Goal: Task Accomplishment & Management: Use online tool/utility

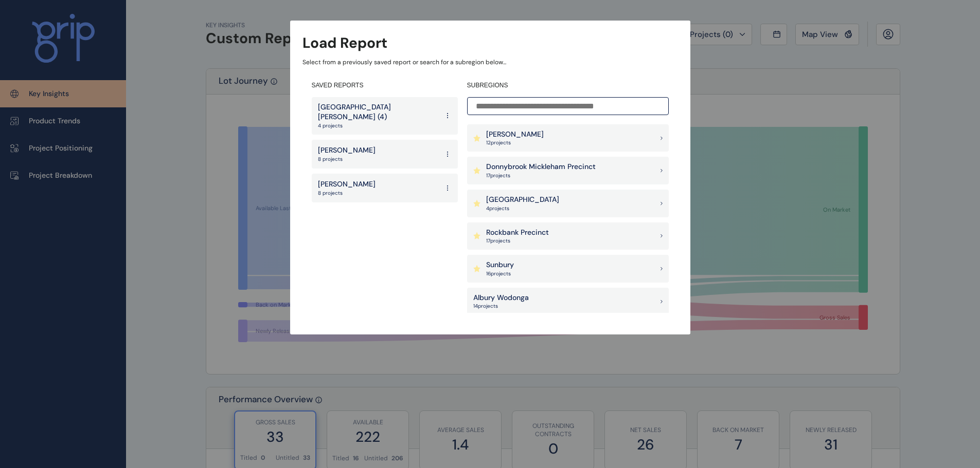
click at [582, 270] on div "Sunbury 16 project s" at bounding box center [568, 269] width 202 height 28
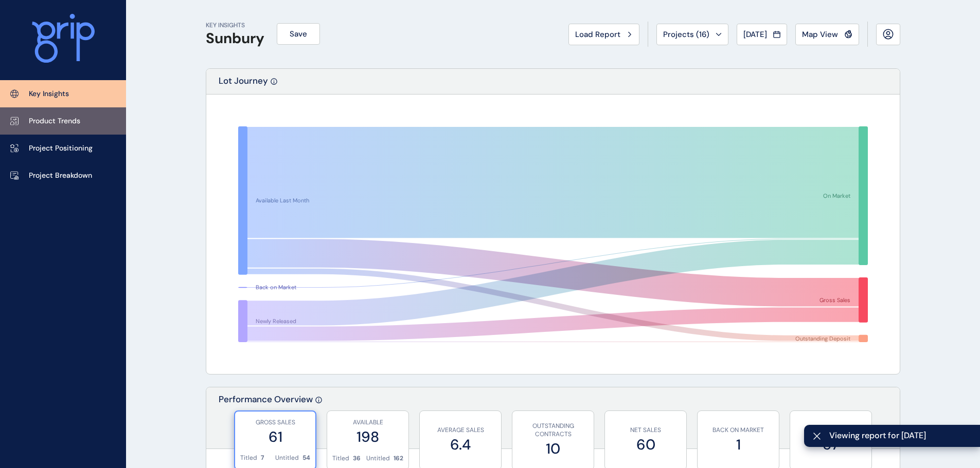
click at [84, 120] on link "Product Trends" at bounding box center [63, 120] width 126 height 27
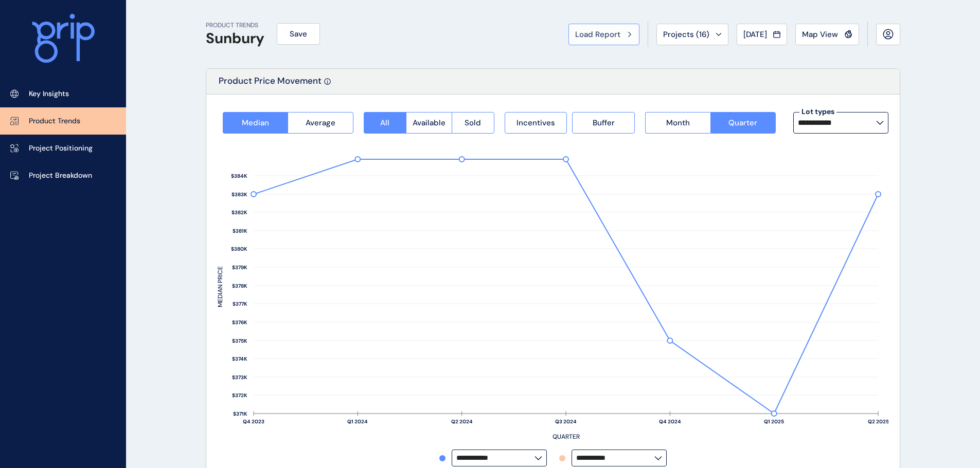
click at [603, 38] on span "Load Report" at bounding box center [597, 34] width 45 height 10
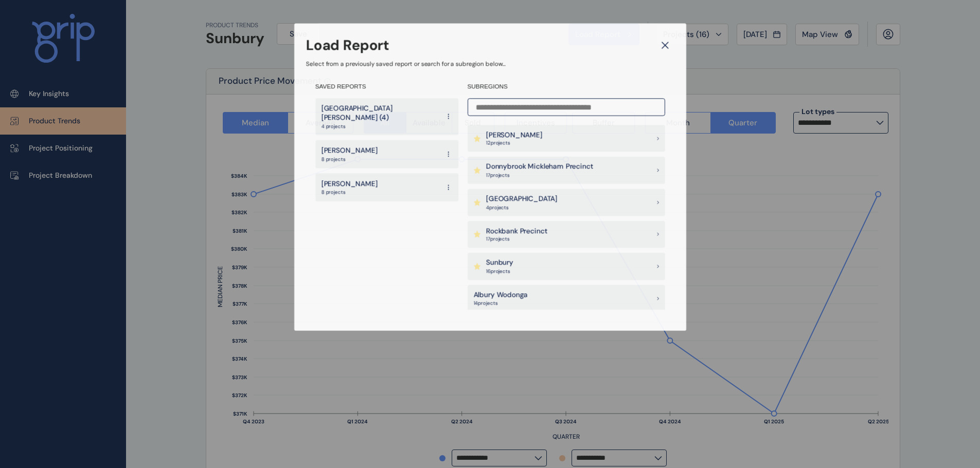
click at [767, 85] on div "Load Report Select from a previously saved report or search for a subregion bel…" at bounding box center [489, 156] width 959 height 307
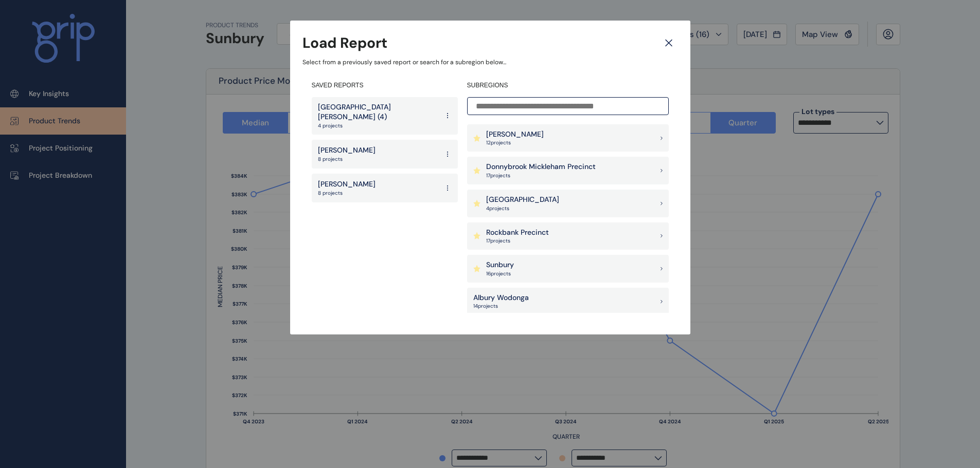
scroll to position [103, 0]
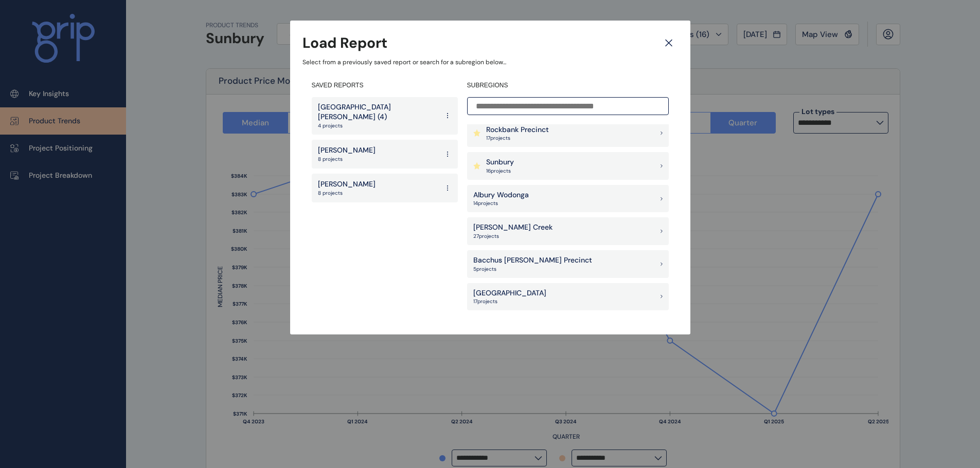
click at [527, 233] on p "27 project s" at bounding box center [512, 236] width 79 height 7
type input "**********"
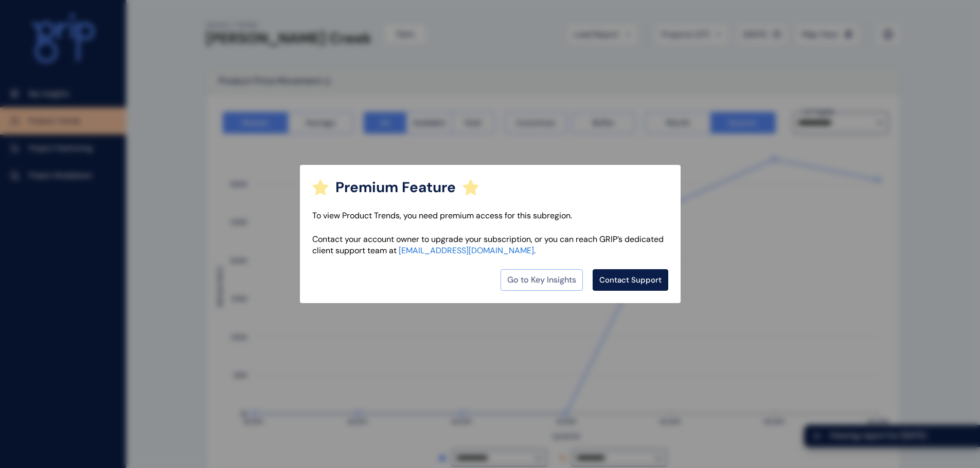
click at [539, 279] on link "Go to Key Insights" at bounding box center [541, 280] width 82 height 22
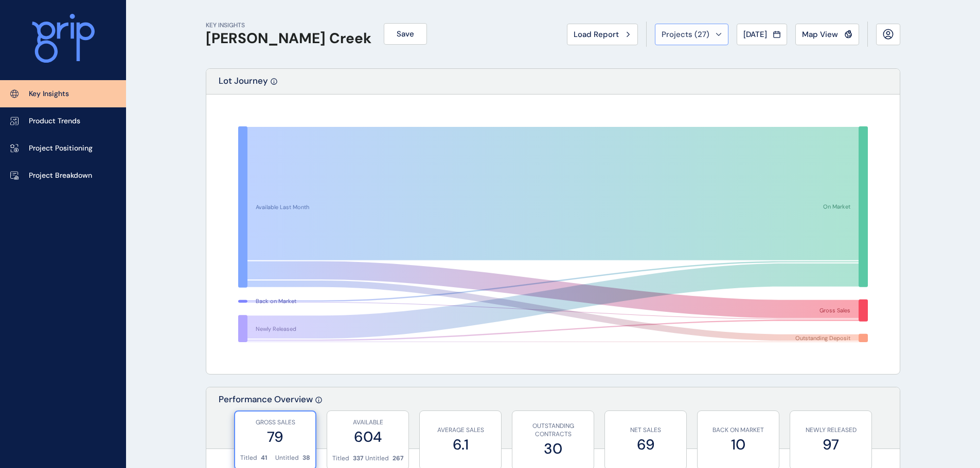
click at [662, 31] on span "Projects ( 27 )" at bounding box center [685, 34] width 48 height 10
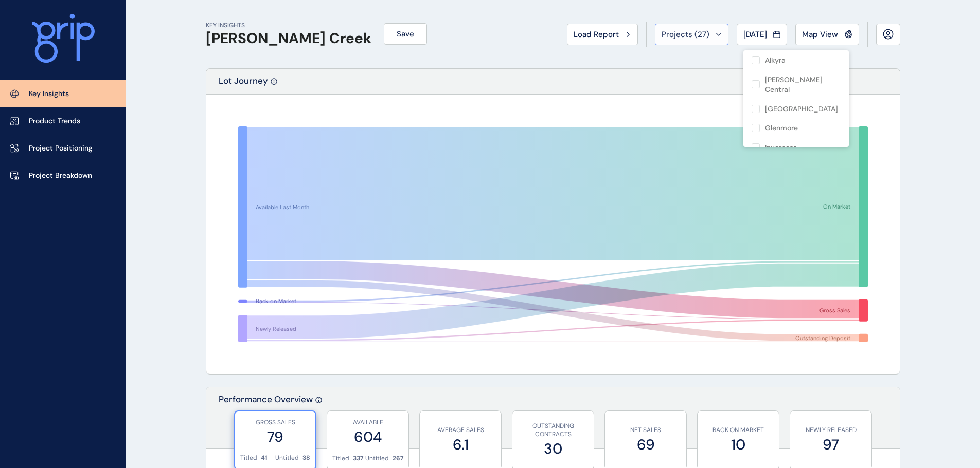
click at [661, 32] on span "Projects ( 27 )" at bounding box center [685, 34] width 48 height 10
click at [592, 30] on span "Load Report" at bounding box center [595, 34] width 45 height 10
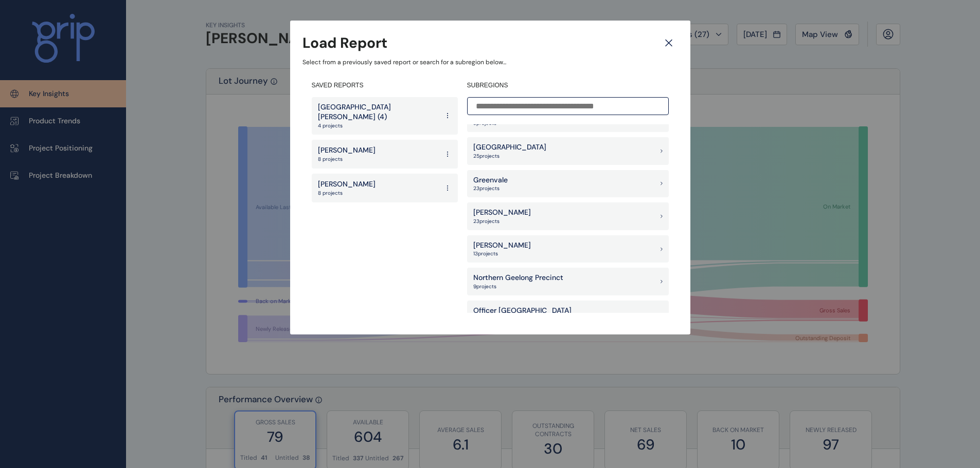
scroll to position [745, 0]
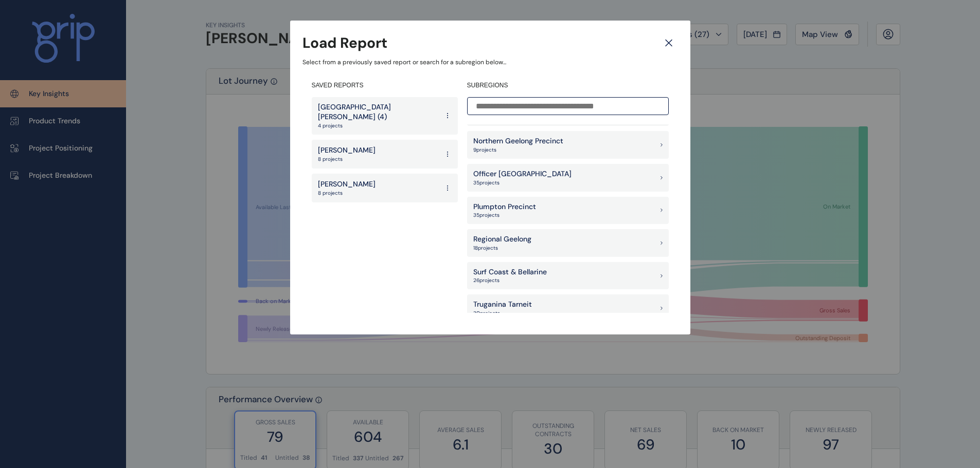
click at [878, 222] on div "Load Report Select from a previously saved report or search for a subregion bel…" at bounding box center [490, 157] width 980 height 314
